Goal: Book appointment/travel/reservation

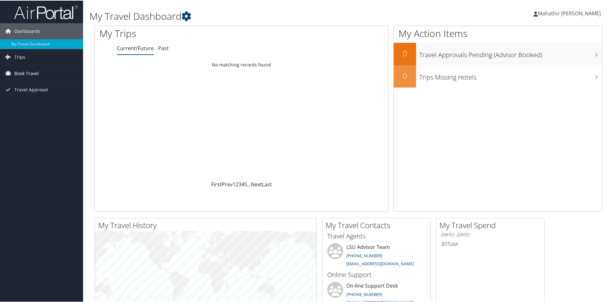
click at [28, 74] on span "Book Travel" at bounding box center [26, 73] width 25 height 16
click at [26, 93] on link "Book/Manage Online Trips" at bounding box center [41, 95] width 83 height 10
